Goal: Information Seeking & Learning: Learn about a topic

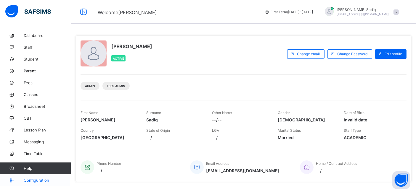
click at [32, 181] on span "Configuration" at bounding box center [47, 180] width 47 height 5
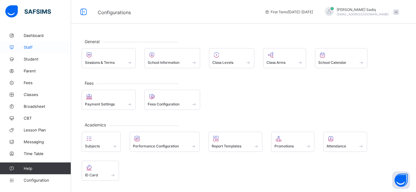
click at [32, 46] on span "Staff" at bounding box center [47, 47] width 47 height 5
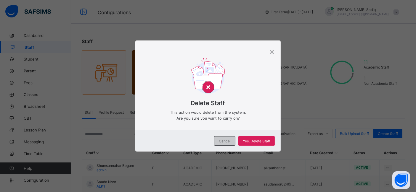
click at [224, 138] on div "Cancel" at bounding box center [224, 140] width 21 height 9
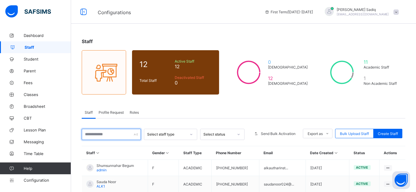
click at [108, 134] on input "text" at bounding box center [111, 134] width 59 height 11
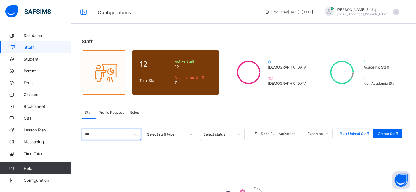
type input "***"
click at [134, 112] on span "Roles" at bounding box center [134, 112] width 9 height 4
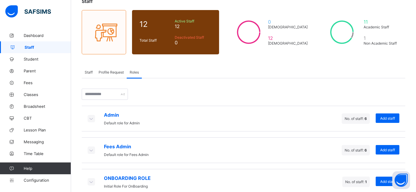
scroll to position [50, 0]
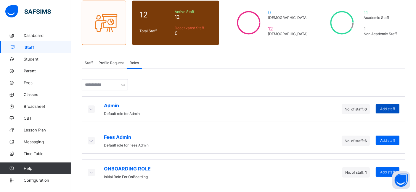
click at [394, 110] on div "Add staff" at bounding box center [387, 108] width 24 height 9
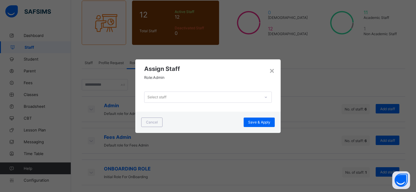
click at [184, 91] on div "Select staff" at bounding box center [208, 97] width 146 height 29
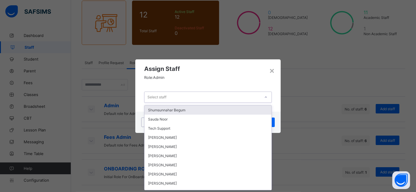
click at [193, 98] on div "Select staff" at bounding box center [202, 97] width 116 height 8
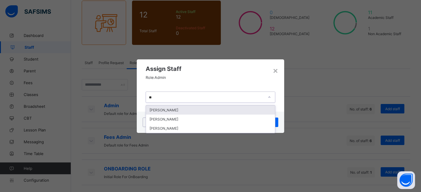
type input "*"
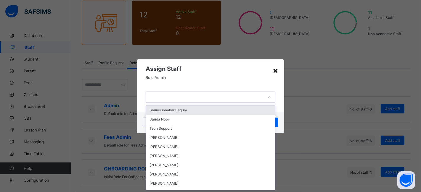
click at [277, 70] on div "×" at bounding box center [275, 70] width 6 height 10
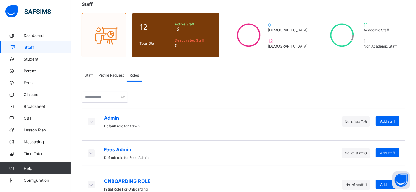
scroll to position [50, 0]
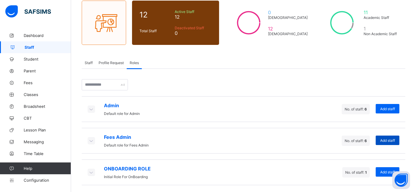
click at [387, 139] on span "Add staff" at bounding box center [387, 140] width 15 height 4
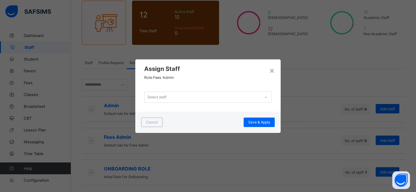
scroll to position [0, 0]
click at [231, 96] on div "Select staff" at bounding box center [202, 97] width 116 height 8
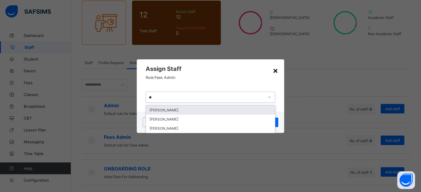
type input "**"
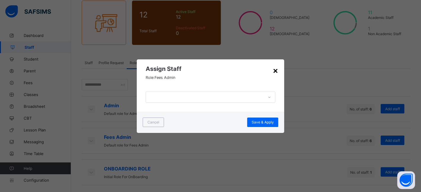
click at [274, 69] on div "×" at bounding box center [275, 70] width 6 height 10
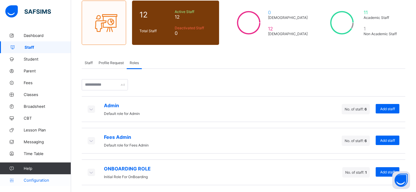
click at [37, 179] on span "Configuration" at bounding box center [47, 180] width 47 height 5
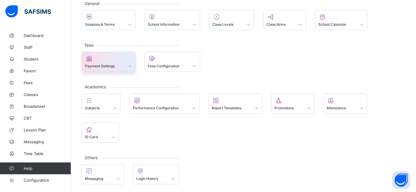
click at [104, 59] on div at bounding box center [108, 58] width 47 height 7
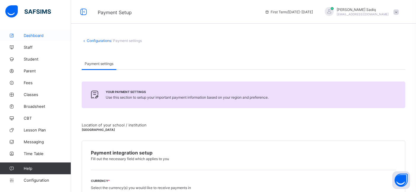
click at [33, 36] on span "Dashboard" at bounding box center [47, 35] width 47 height 5
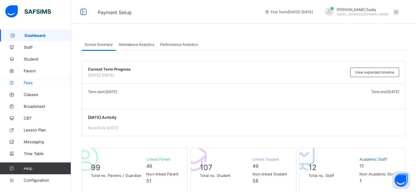
click at [28, 83] on span "Fees" at bounding box center [47, 82] width 47 height 5
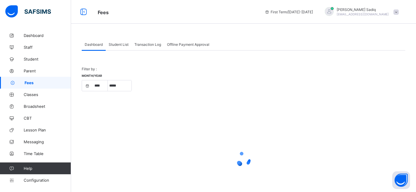
select select "****"
select select "*"
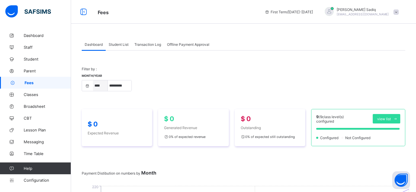
click at [95, 86] on select "**** **** ****" at bounding box center [100, 85] width 15 height 11
select select "****"
click at [93, 80] on select "**** **** ****" at bounding box center [100, 85] width 15 height 11
select select "*"
click at [100, 86] on select "**** **** ****" at bounding box center [100, 85] width 15 height 11
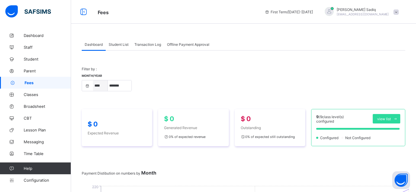
select select "****"
click at [93, 80] on select "**** **** ****" at bounding box center [100, 85] width 15 height 11
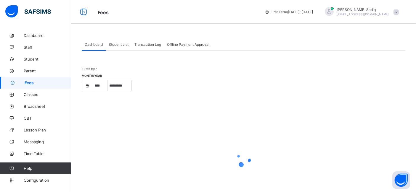
select select "*"
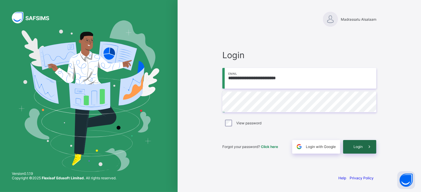
click at [355, 142] on div "Login" at bounding box center [359, 147] width 33 height 14
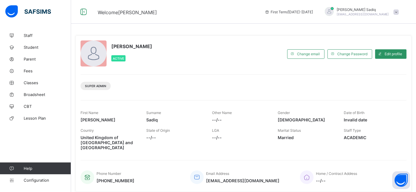
click at [197, 81] on div "Super Admin" at bounding box center [243, 84] width 326 height 19
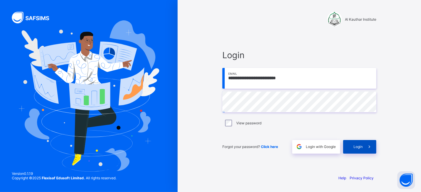
click at [357, 143] on div "Login" at bounding box center [359, 147] width 33 height 14
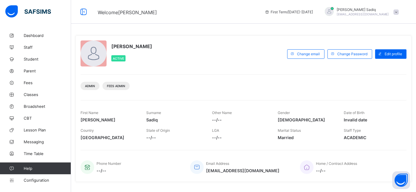
click at [173, 76] on div "Admin Fees Admin" at bounding box center [243, 84] width 326 height 19
click at [29, 96] on span "Classes" at bounding box center [47, 94] width 47 height 5
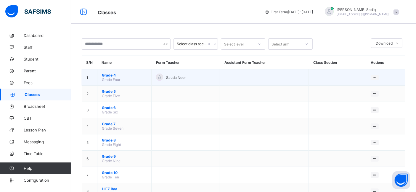
click at [109, 76] on span "Grade 4" at bounding box center [124, 75] width 45 height 4
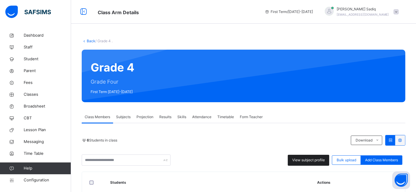
click at [318, 159] on span "View subject profile" at bounding box center [308, 160] width 33 height 5
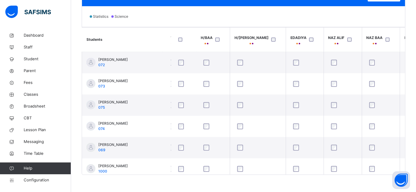
scroll to position [0, 198]
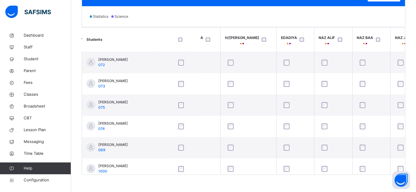
click at [334, 18] on div "Statistics Science" at bounding box center [243, 16] width 323 height 21
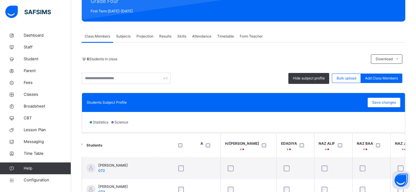
scroll to position [74, 0]
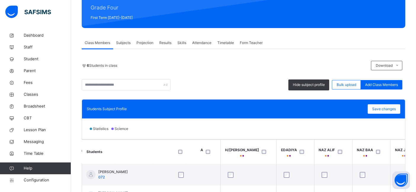
click at [126, 43] on span "Subjects" at bounding box center [123, 42] width 14 height 5
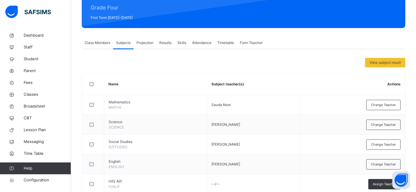
click at [142, 39] on div "Projection" at bounding box center [144, 43] width 23 height 12
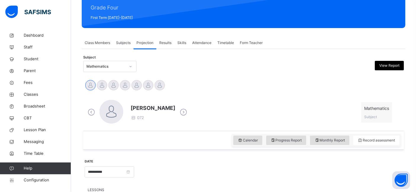
click at [108, 43] on span "Class Members" at bounding box center [97, 42] width 25 height 5
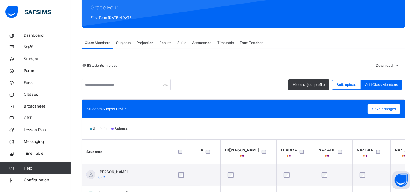
click at [120, 42] on span "Subjects" at bounding box center [123, 42] width 14 height 5
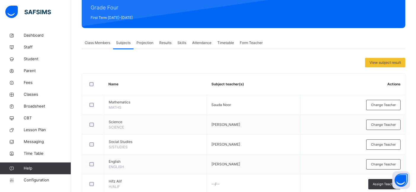
click at [143, 42] on span "Projection" at bounding box center [144, 42] width 17 height 5
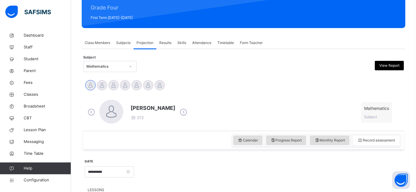
click at [157, 46] on div "Results" at bounding box center [165, 43] width 18 height 12
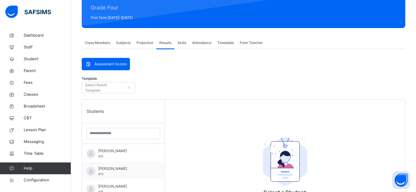
click at [197, 42] on span "Attendance" at bounding box center [201, 42] width 19 height 5
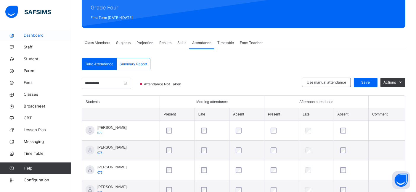
click at [30, 33] on span "Dashboard" at bounding box center [47, 36] width 47 height 6
